Goal: Information Seeking & Learning: Compare options

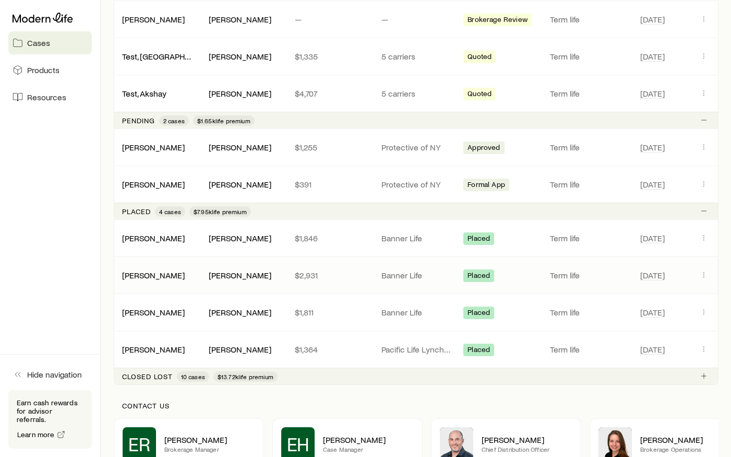
scroll to position [539, 0]
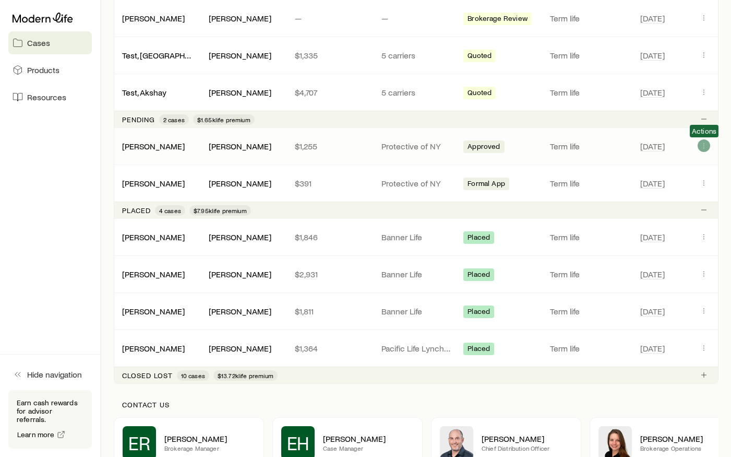
click at [702, 146] on icon "Client cases" at bounding box center [704, 145] width 8 height 8
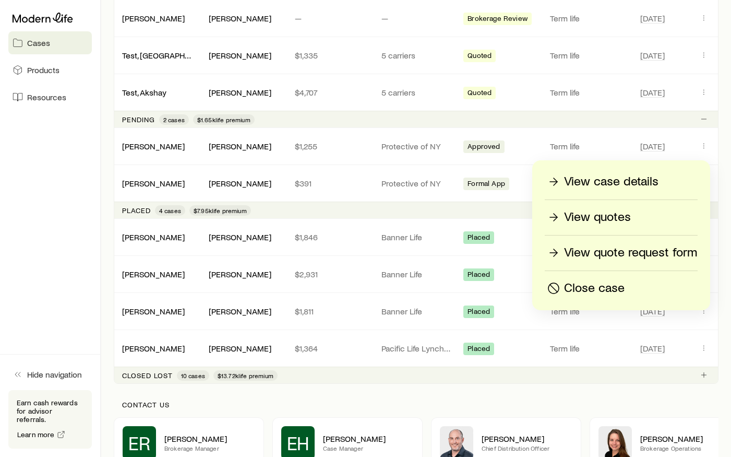
click at [600, 215] on p "View quotes" at bounding box center [597, 217] width 67 height 17
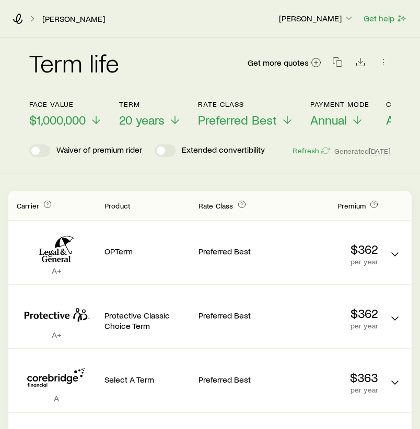
click at [20, 13] on div "[PERSON_NAME] Kellan [PERSON_NAME] Get help" at bounding box center [210, 19] width 420 height 38
click at [18, 16] on icon at bounding box center [18, 19] width 10 height 10
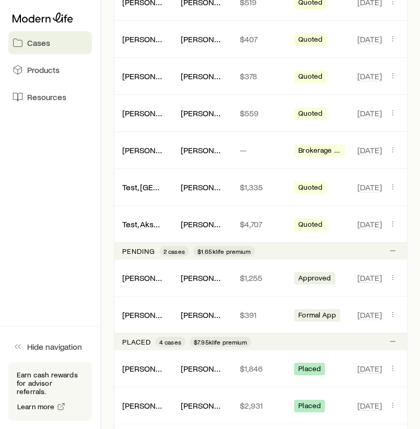
scroll to position [416, 0]
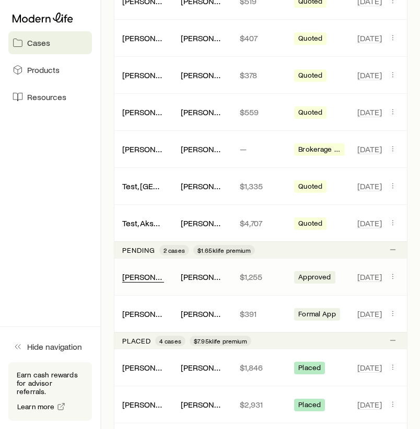
click at [144, 277] on link "[PERSON_NAME]" at bounding box center [153, 277] width 63 height 10
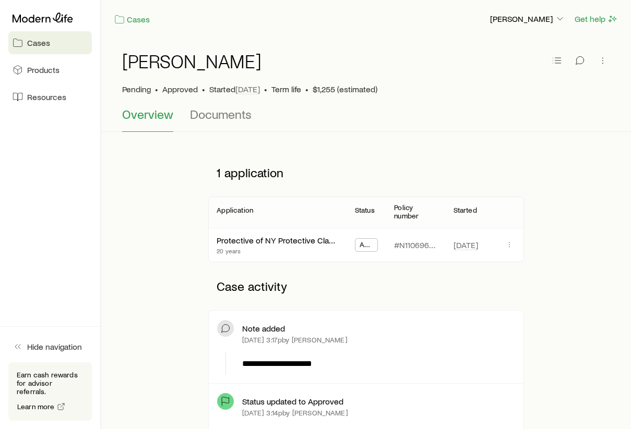
click at [43, 38] on span "Cases" at bounding box center [38, 43] width 23 height 10
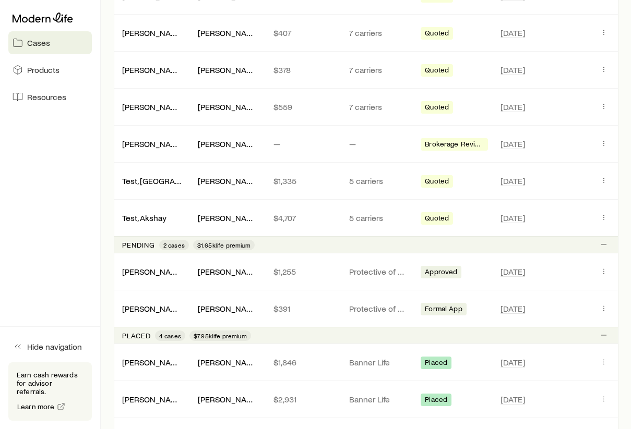
scroll to position [446, 0]
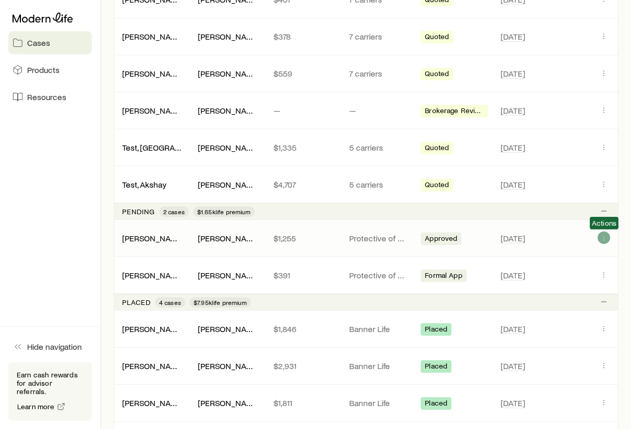
click at [601, 237] on icon "Client cases" at bounding box center [604, 238] width 8 height 8
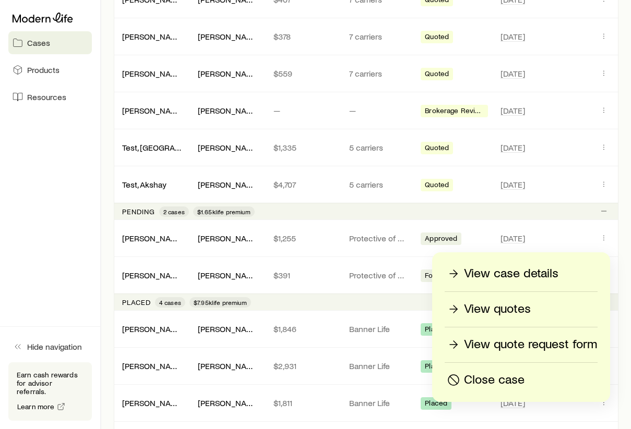
click at [509, 312] on p "View quotes" at bounding box center [497, 309] width 67 height 17
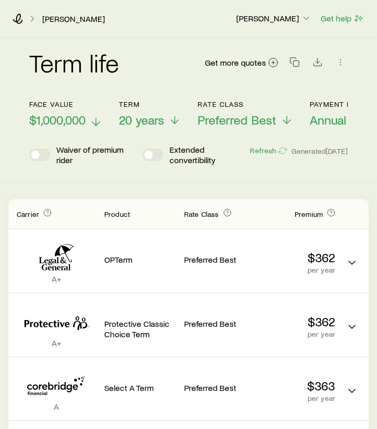
click at [86, 121] on span "$1,000,000" at bounding box center [57, 120] width 56 height 15
click at [71, 121] on span "$3,000,000" at bounding box center [58, 120] width 59 height 15
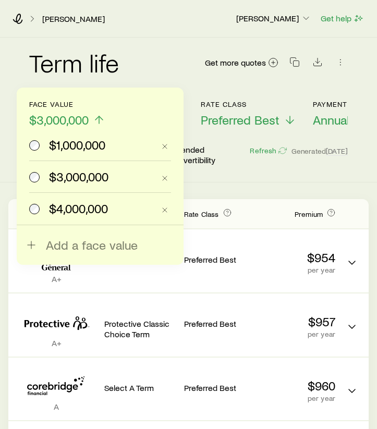
click at [60, 216] on span "$4,000,000" at bounding box center [78, 208] width 59 height 15
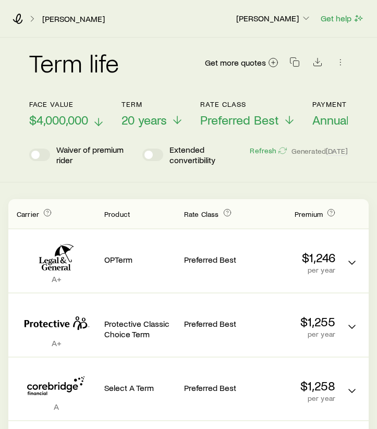
click at [81, 122] on span "$4,000,000" at bounding box center [58, 120] width 59 height 15
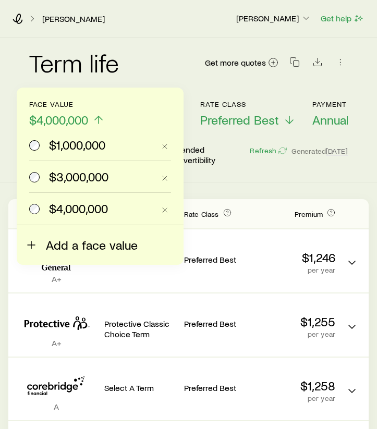
click at [63, 244] on span "Add a face value" at bounding box center [92, 245] width 92 height 15
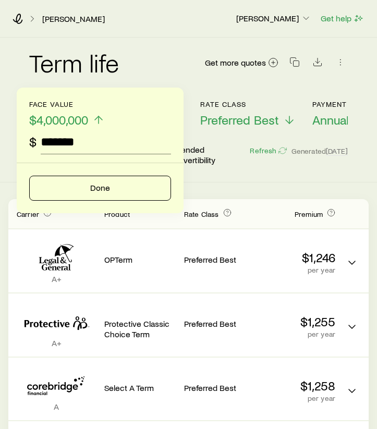
type input "*********"
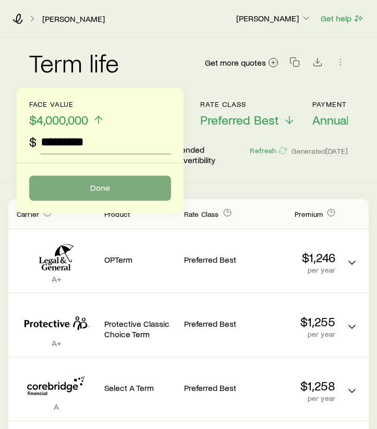
click at [115, 192] on button "Done" at bounding box center [100, 188] width 142 height 25
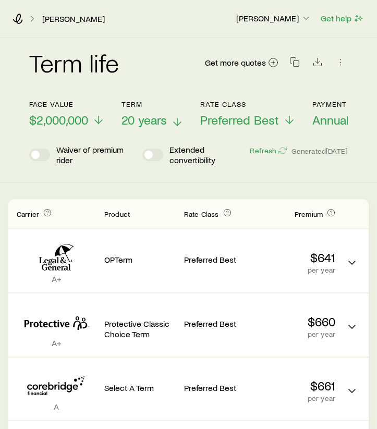
click at [171, 121] on p "20 years" at bounding box center [153, 120] width 62 height 15
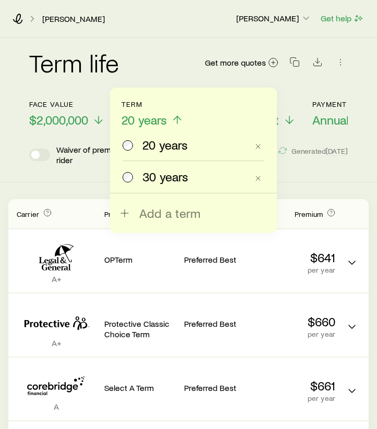
click at [168, 175] on span "30 years" at bounding box center [165, 177] width 46 height 15
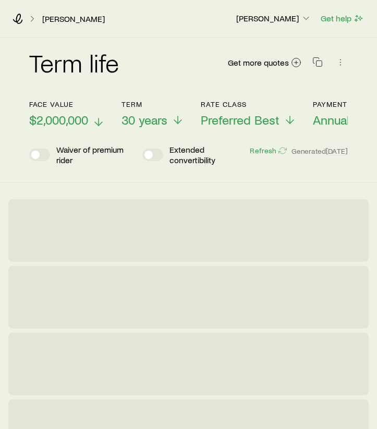
click at [89, 124] on p "$2,000,000" at bounding box center [67, 120] width 76 height 15
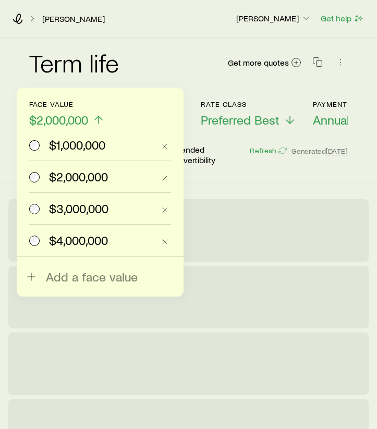
click at [86, 144] on span "$1,000,000" at bounding box center [77, 145] width 56 height 15
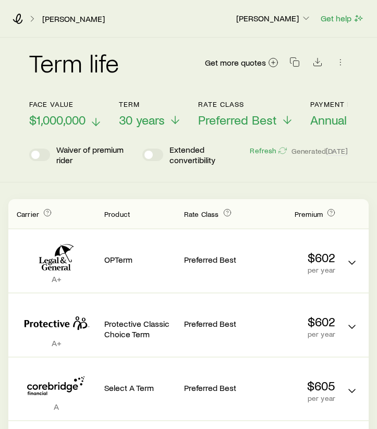
click at [71, 123] on span "$1,000,000" at bounding box center [57, 120] width 56 height 15
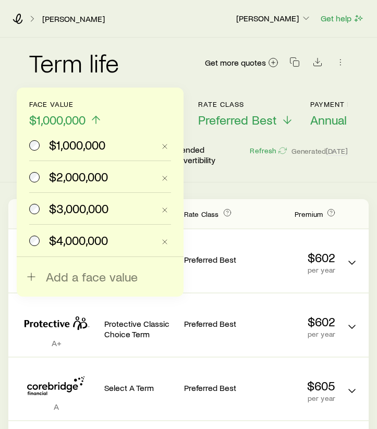
click at [67, 174] on span "$2,000,000" at bounding box center [78, 177] width 59 height 15
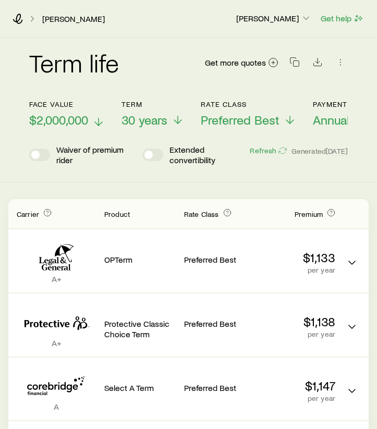
click at [71, 120] on span "$2,000,000" at bounding box center [58, 120] width 59 height 15
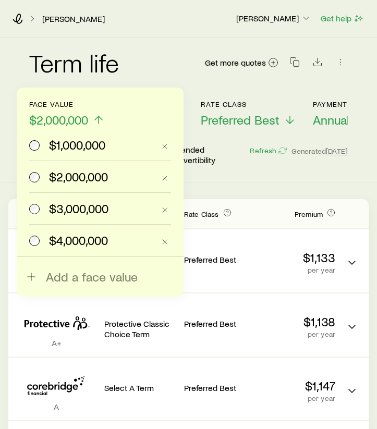
click at [74, 209] on span "$3,000,000" at bounding box center [78, 208] width 59 height 15
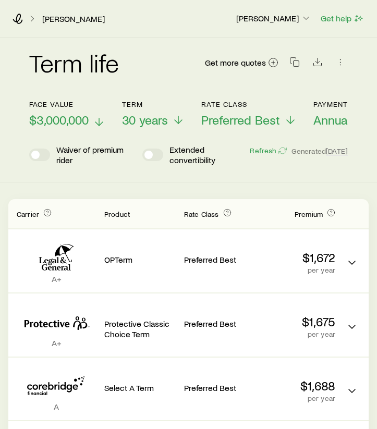
click at [81, 116] on span "$3,000,000" at bounding box center [58, 120] width 59 height 15
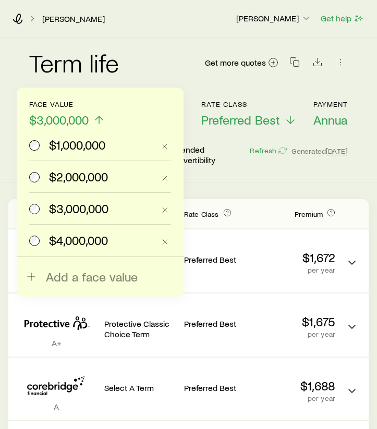
click at [70, 248] on label "$4,000,000" at bounding box center [91, 240] width 125 height 31
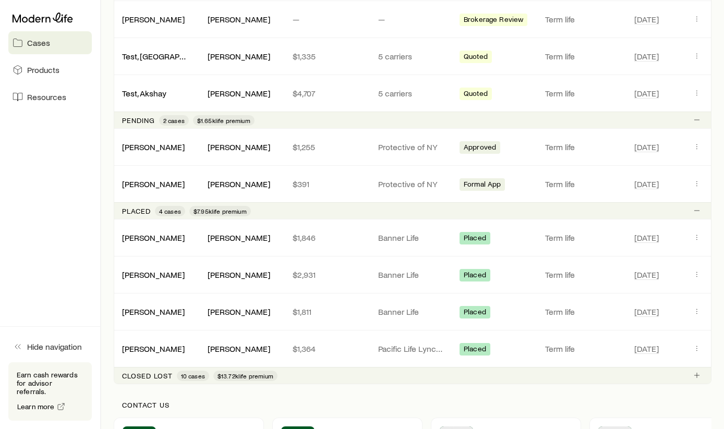
scroll to position [548, 0]
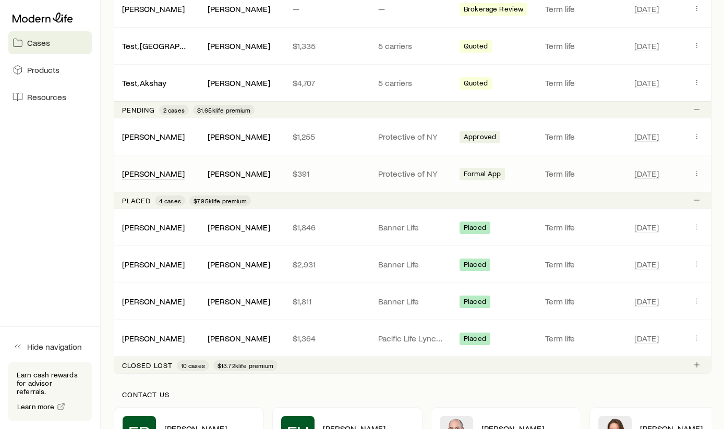
click at [174, 174] on link "[PERSON_NAME]" at bounding box center [153, 174] width 63 height 10
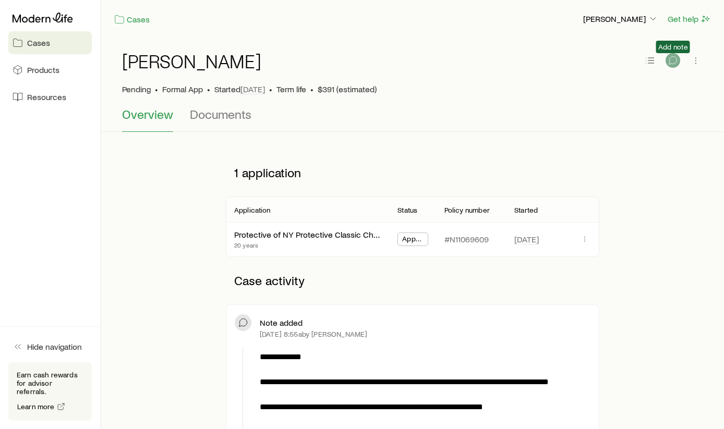
click at [675, 59] on icon "button" at bounding box center [673, 60] width 10 height 10
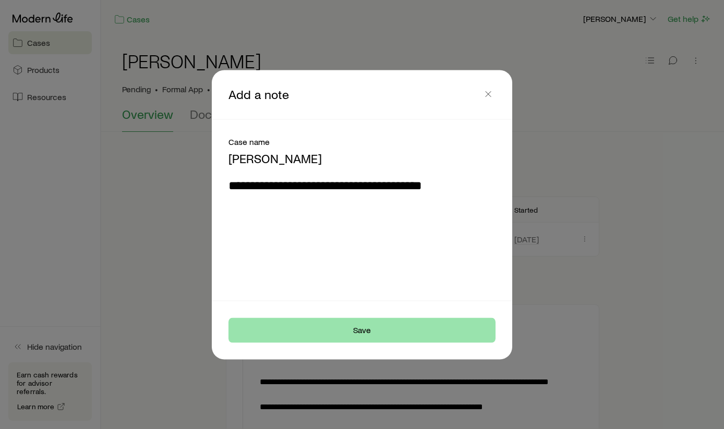
type textarea "**********"
click at [407, 336] on button "Save" at bounding box center [362, 330] width 267 height 25
